Goal: Task Accomplishment & Management: Manage account settings

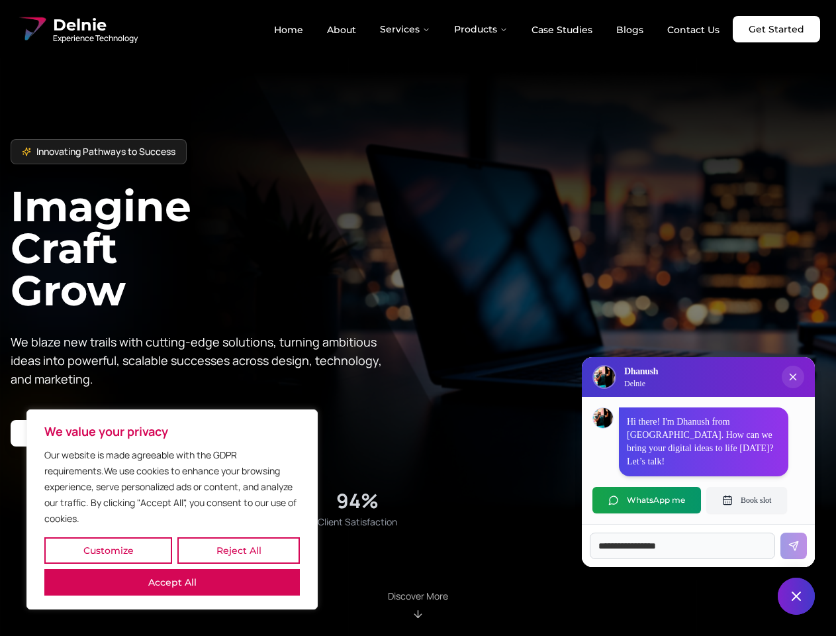
click at [108, 550] on button "Customize" at bounding box center [108, 550] width 128 height 26
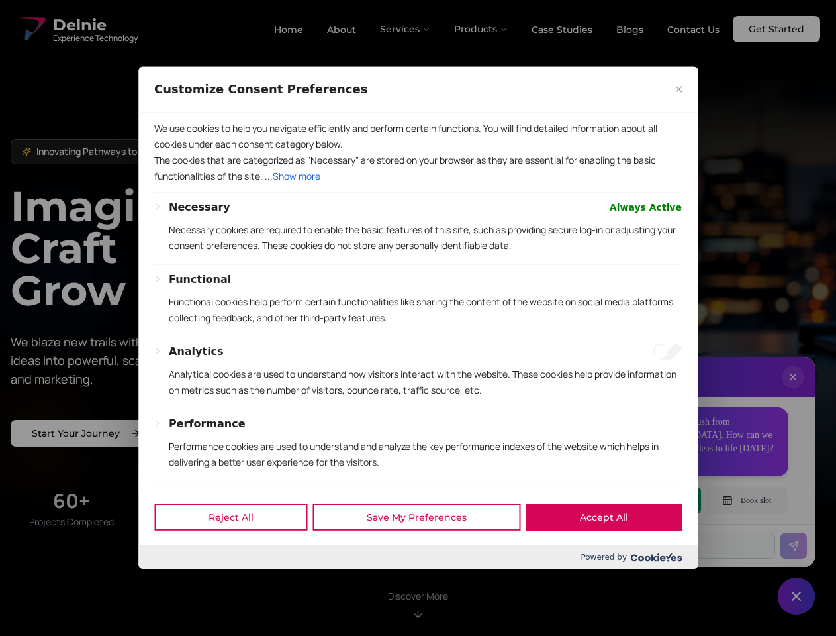
click at [238, 550] on div at bounding box center [418, 318] width 836 height 636
click at [172, 152] on p "We use cookies to help you navigate efficiently and perform certain functions. …" at bounding box center [418, 137] width 528 height 32
click at [418, 318] on div "Functional Functional cookies help perform certain functionalities like sharing…" at bounding box center [425, 303] width 513 height 65
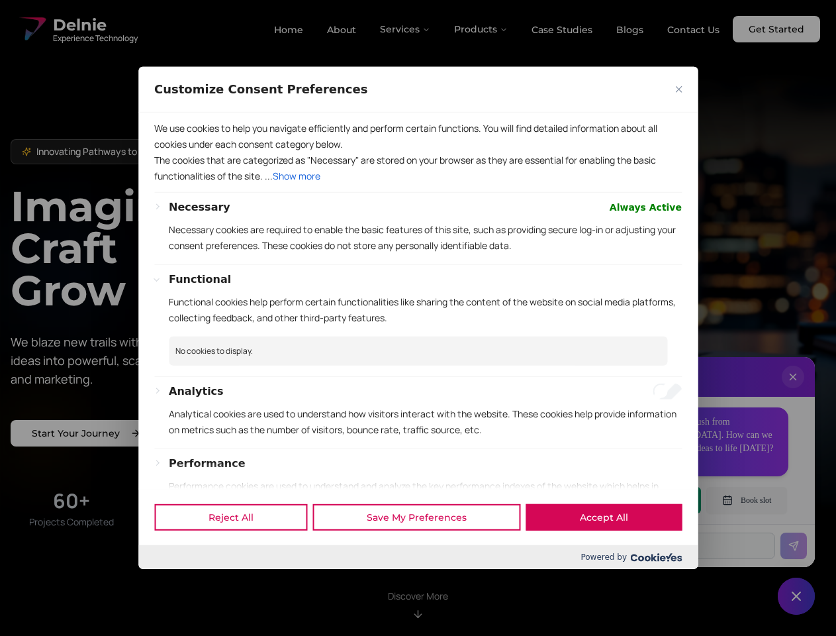
click at [406, 29] on div at bounding box center [418, 318] width 836 height 636
click at [481, 29] on div at bounding box center [418, 318] width 836 height 636
click at [793, 390] on div at bounding box center [418, 318] width 836 height 636
click at [647, 500] on div "Reject All Save My Preferences Accept All" at bounding box center [418, 517] width 560 height 56
click at [747, 500] on div at bounding box center [418, 318] width 836 height 636
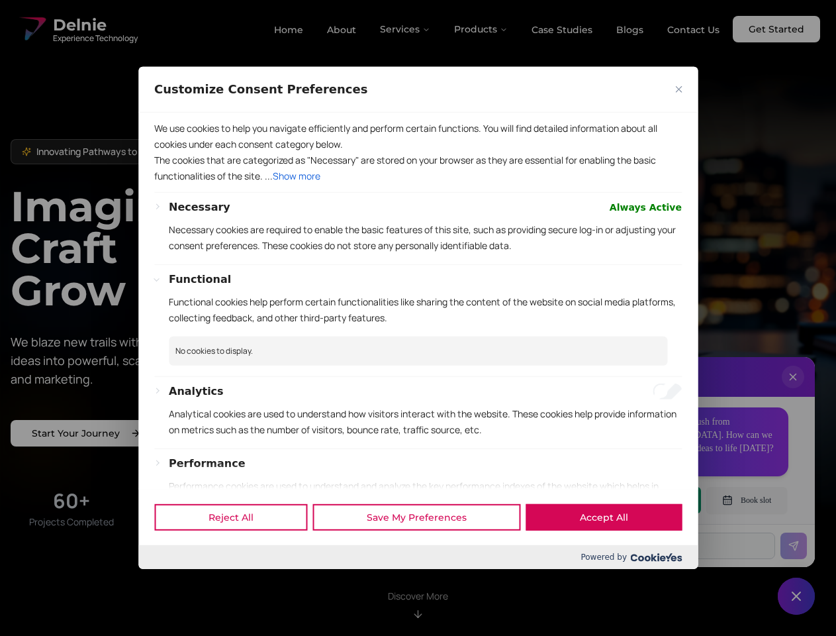
click at [797, 596] on div at bounding box center [418, 318] width 836 height 636
